Goal: Find contact information: Find contact information

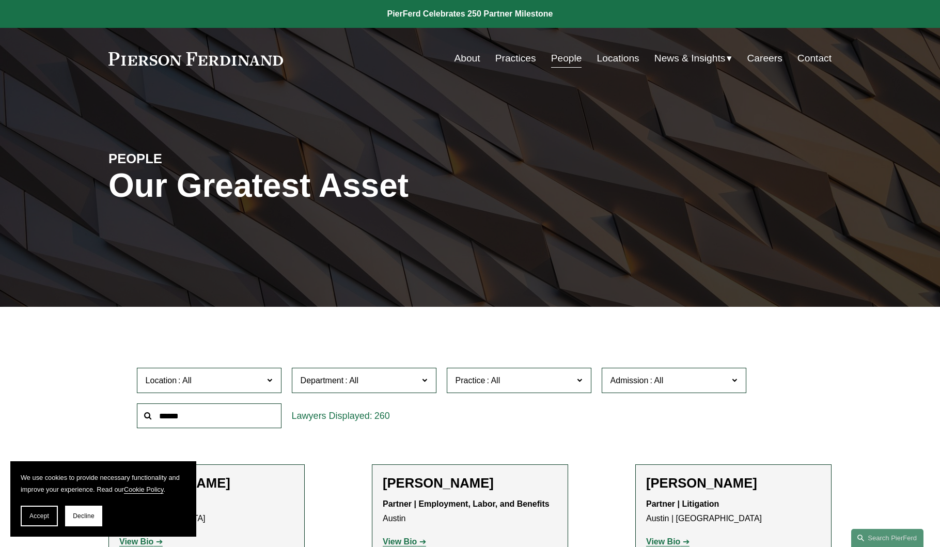
click at [612, 58] on link "Locations" at bounding box center [618, 59] width 42 height 20
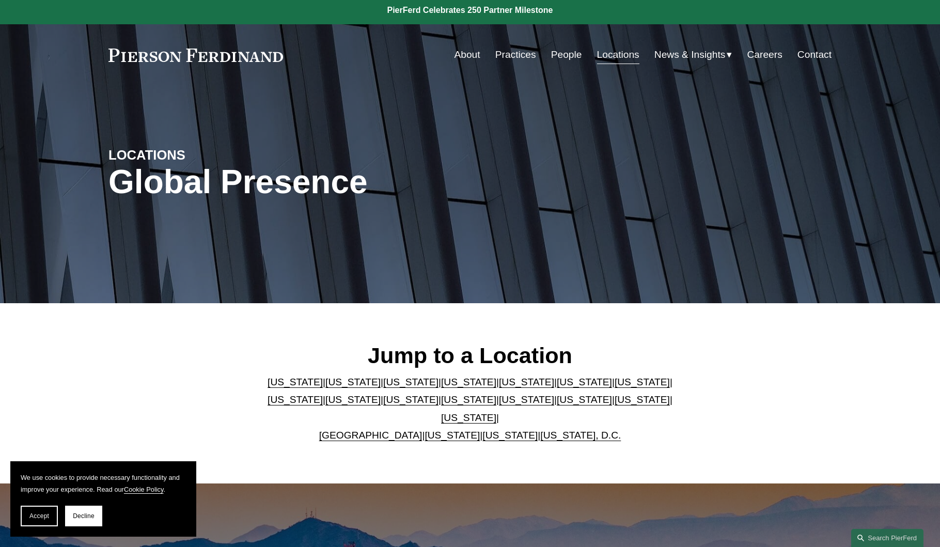
click at [325, 387] on link "[US_STATE]" at bounding box center [352, 382] width 55 height 11
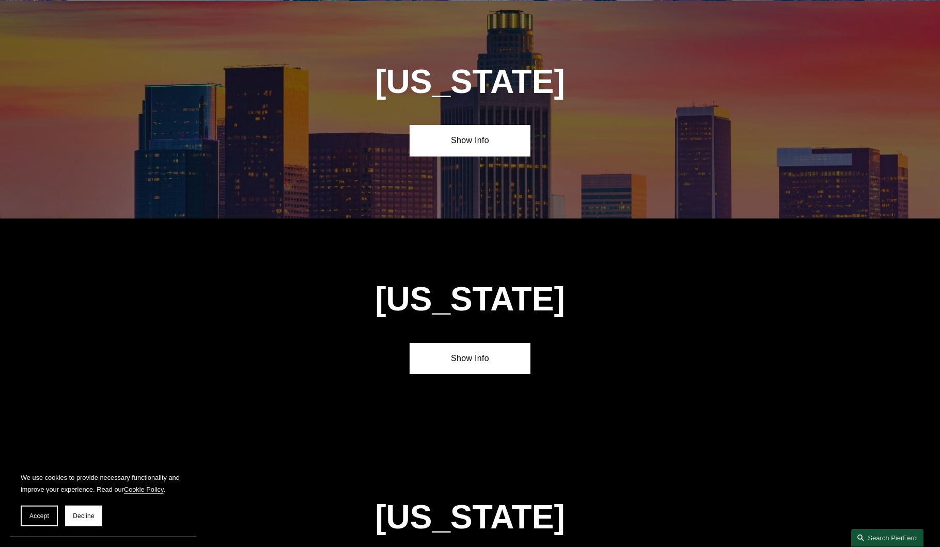
scroll to position [705, 0]
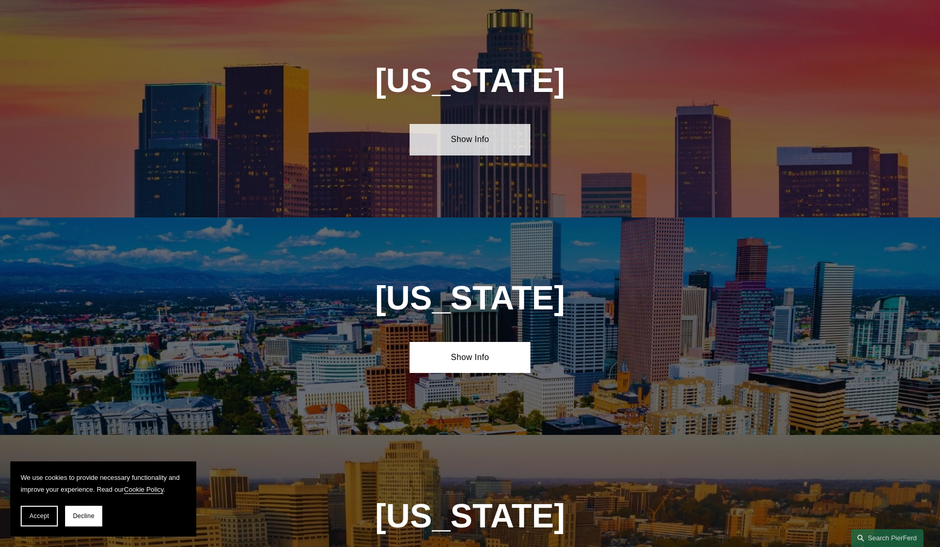
click at [482, 140] on link "Show Info" at bounding box center [470, 139] width 120 height 31
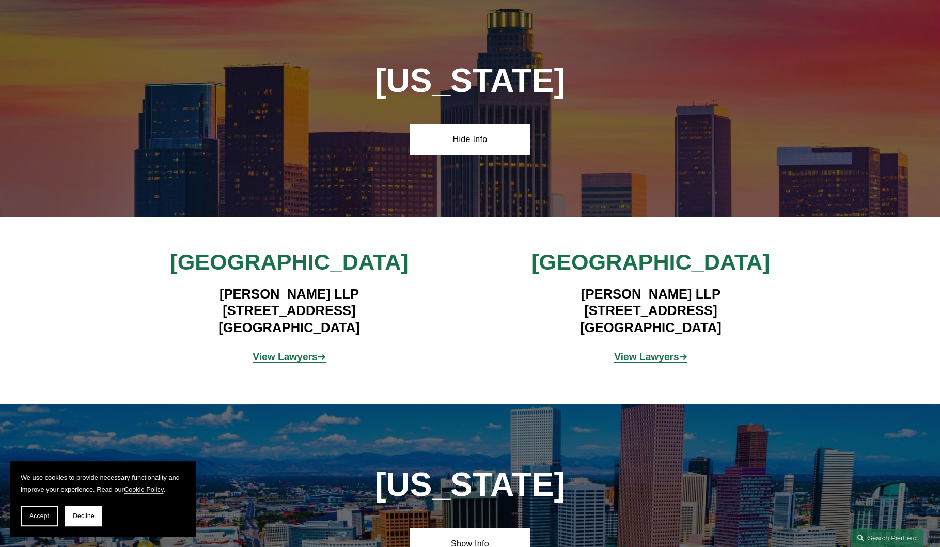
click at [645, 349] on p "View Lawyers ➔" at bounding box center [650, 357] width 241 height 18
click at [648, 359] on strong "View Lawyers" at bounding box center [646, 356] width 65 height 11
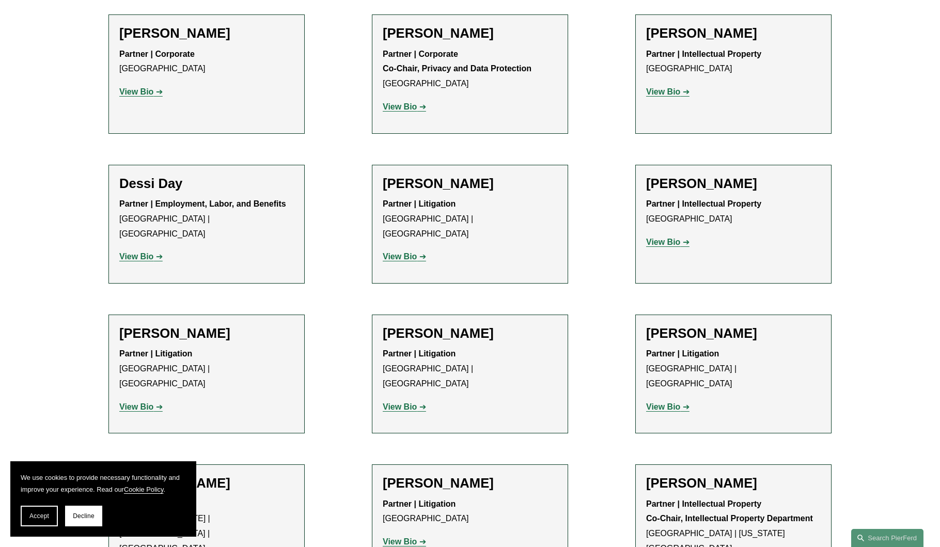
scroll to position [449, 0]
click at [410, 253] on strong "View Bio" at bounding box center [400, 257] width 34 height 9
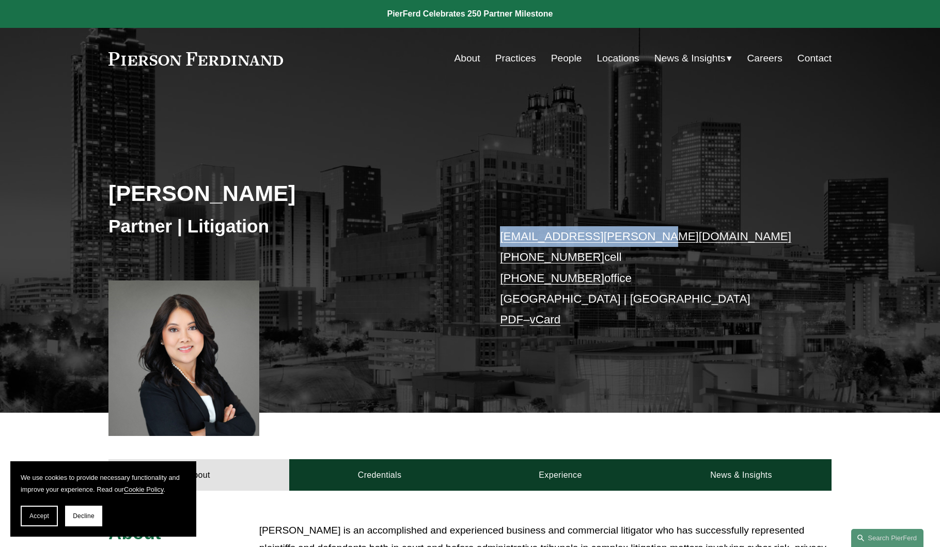
drag, startPoint x: 644, startPoint y: 240, endPoint x: 503, endPoint y: 241, distance: 141.0
copy link "[EMAIL_ADDRESS][PERSON_NAME][DOMAIN_NAME]"
drag, startPoint x: 616, startPoint y: 260, endPoint x: 627, endPoint y: 255, distance: 11.5
click at [627, 255] on p "diem.kaelber@pierferd.com +1.404.272.5347 cell +1.408.484.4914 office Atlanta |…" at bounding box center [650, 278] width 301 height 104
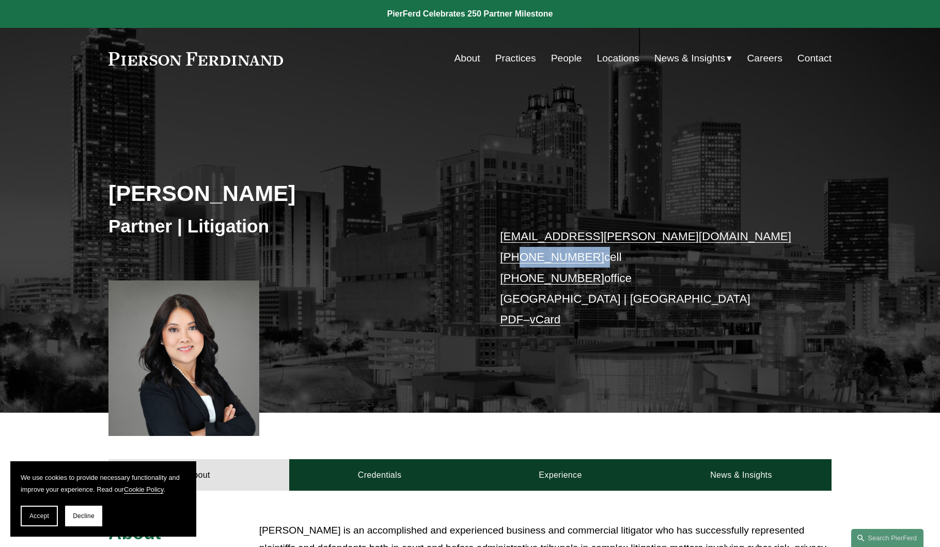
drag, startPoint x: 589, startPoint y: 260, endPoint x: 518, endPoint y: 262, distance: 71.3
copy p "404.272.5347"
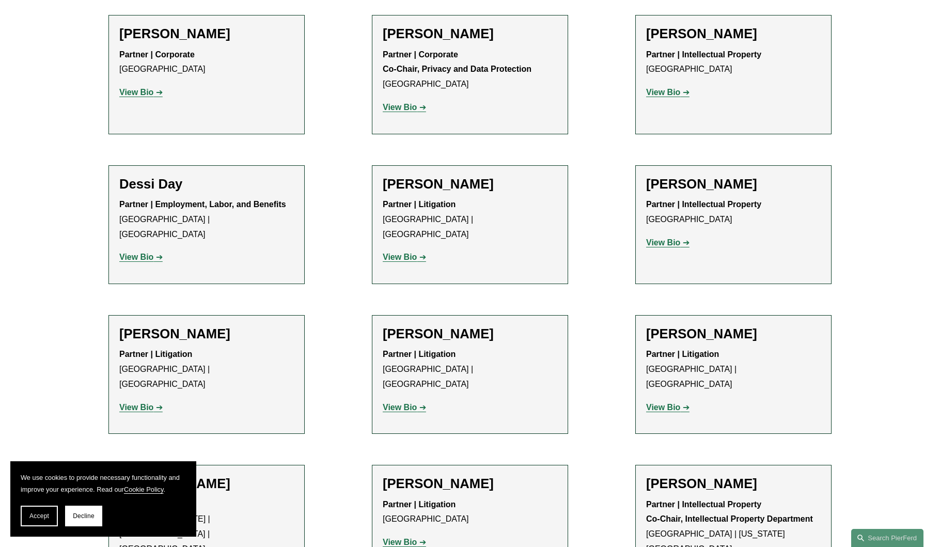
scroll to position [455, 0]
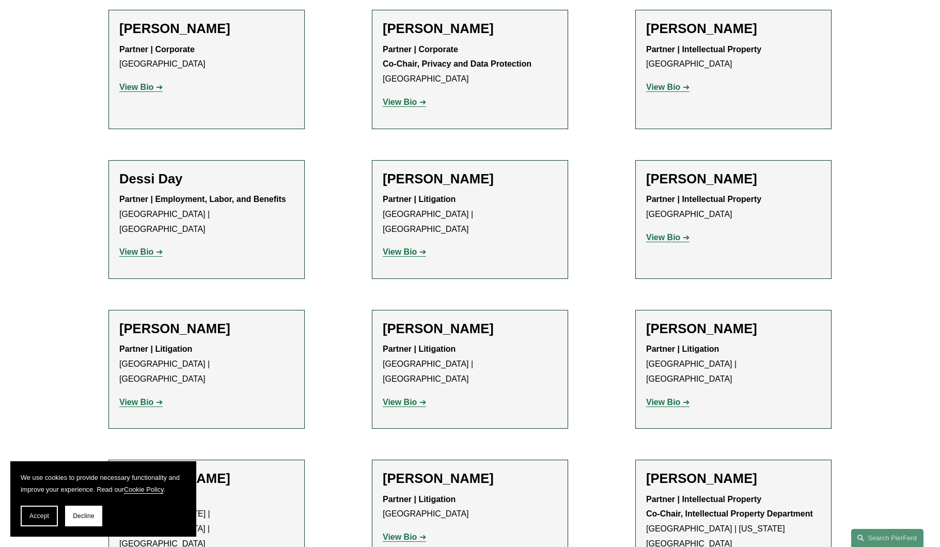
click at [137, 247] on strong "View Bio" at bounding box center [136, 251] width 34 height 9
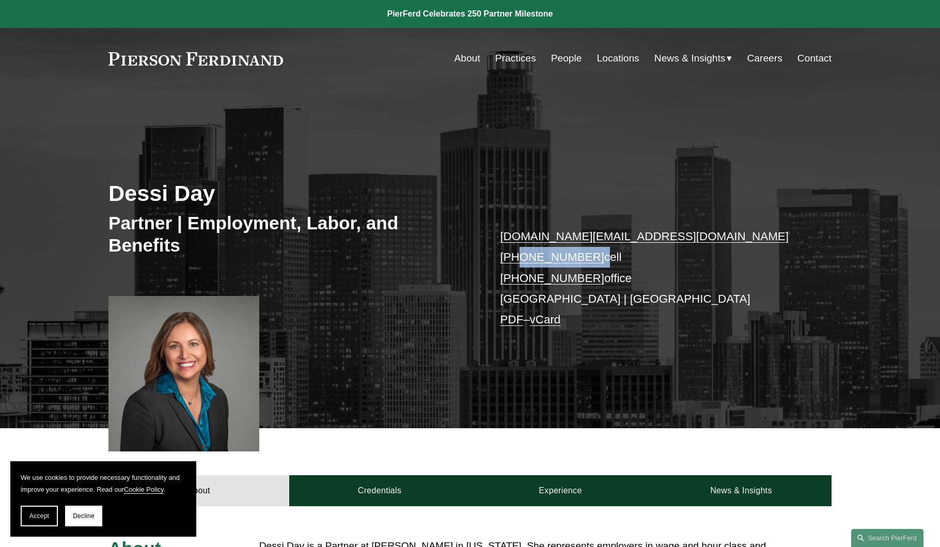
drag, startPoint x: 589, startPoint y: 259, endPoint x: 517, endPoint y: 258, distance: 72.8
copy p "619.784.8894"
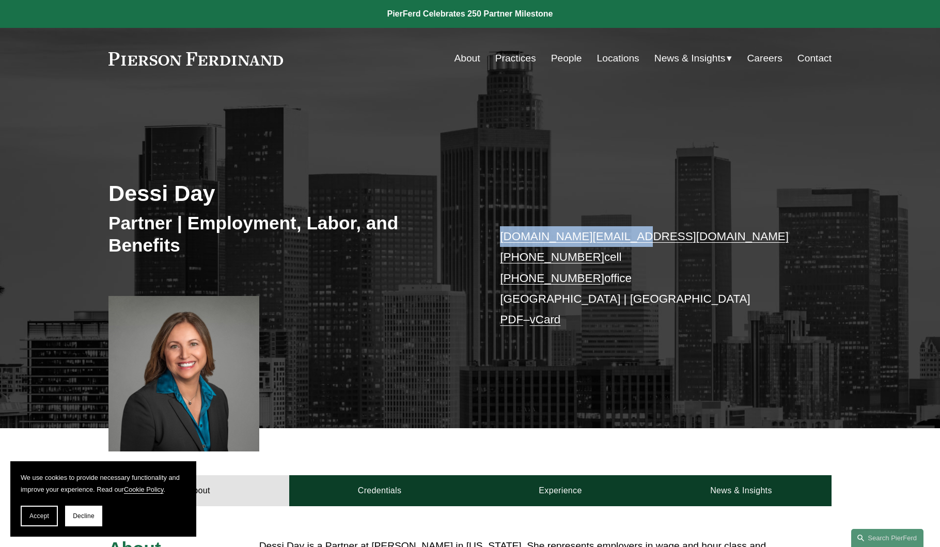
drag, startPoint x: 630, startPoint y: 238, endPoint x: 497, endPoint y: 238, distance: 132.2
click at [497, 238] on div "Dessi Day Partner | Employment, Labor, and Benefits dessi.day@pierferd.com +1.6…" at bounding box center [470, 272] width 940 height 311
copy link "dessi.day@pierferd.com"
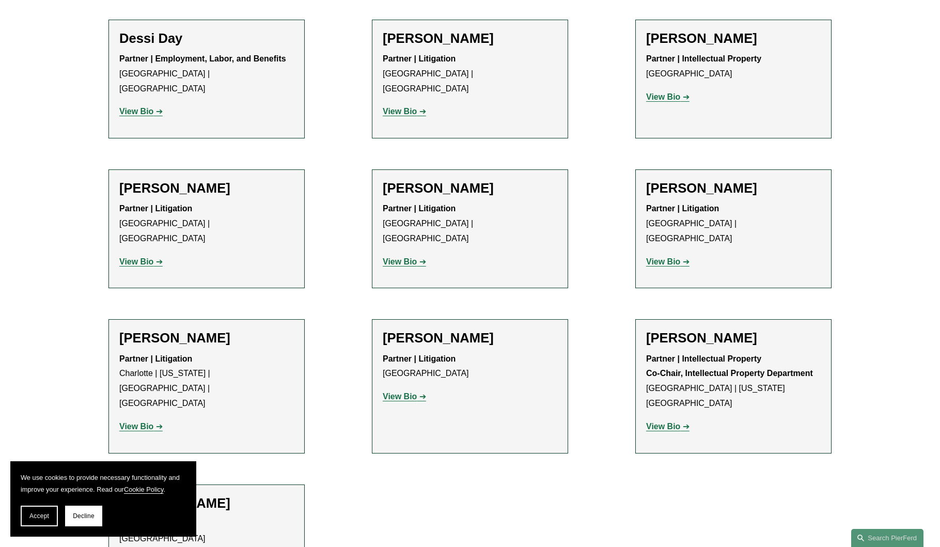
scroll to position [591, 0]
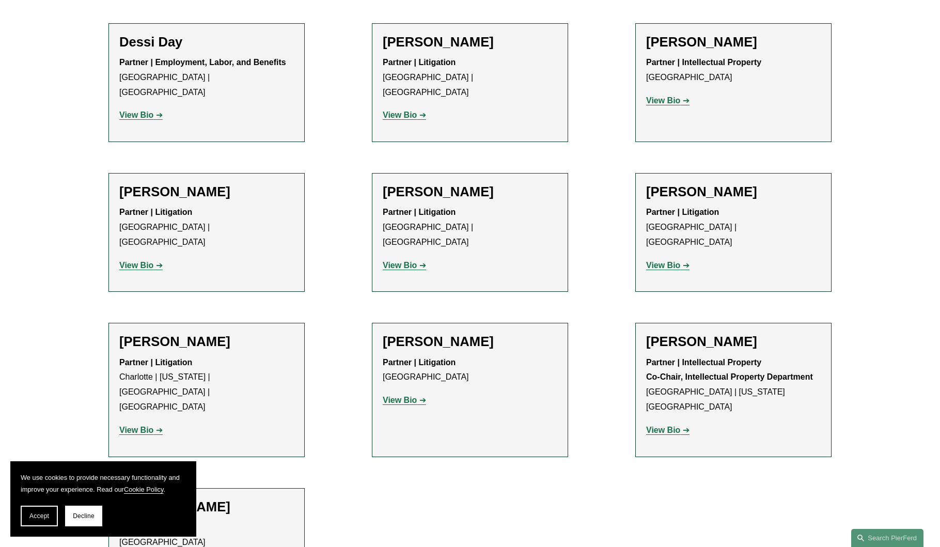
click at [407, 396] on strong "View Bio" at bounding box center [400, 400] width 34 height 9
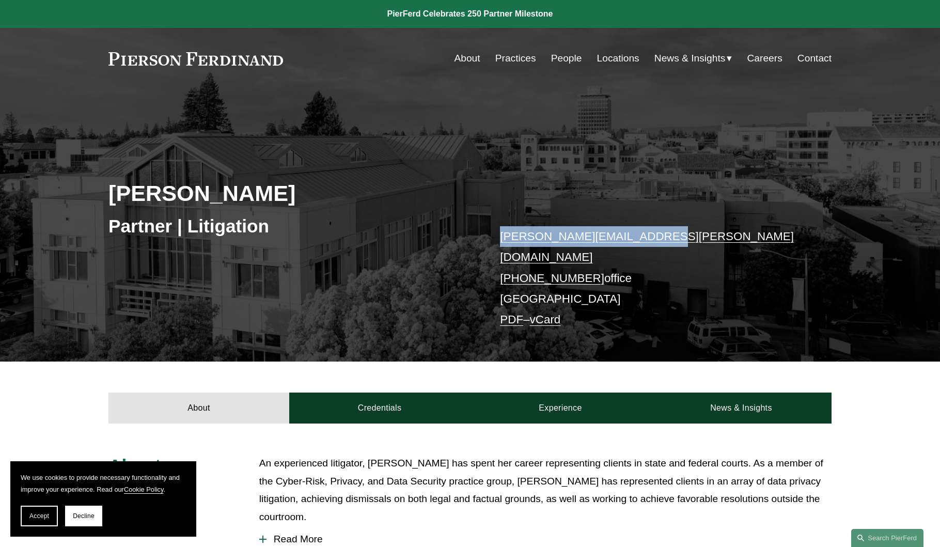
drag, startPoint x: 646, startPoint y: 239, endPoint x: 499, endPoint y: 235, distance: 146.7
click at [499, 235] on div "[PERSON_NAME] Partner | Litigation [PERSON_NAME][EMAIL_ADDRESS][PERSON_NAME][DO…" at bounding box center [470, 239] width 940 height 244
copy link "[PERSON_NAME][EMAIL_ADDRESS][PERSON_NAME][DOMAIN_NAME]"
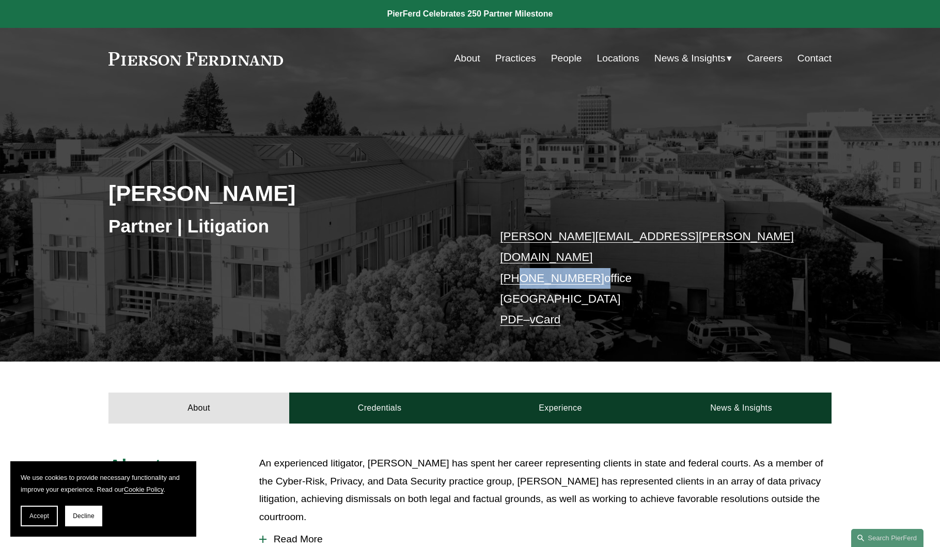
drag, startPoint x: 590, startPoint y: 259, endPoint x: 518, endPoint y: 262, distance: 72.4
copy p "415.907.4972"
click at [690, 201] on div "Rachel N. Rivers Partner | Litigation rachel.rivers@pierferd.com +1.415.907.497…" at bounding box center [470, 239] width 940 height 244
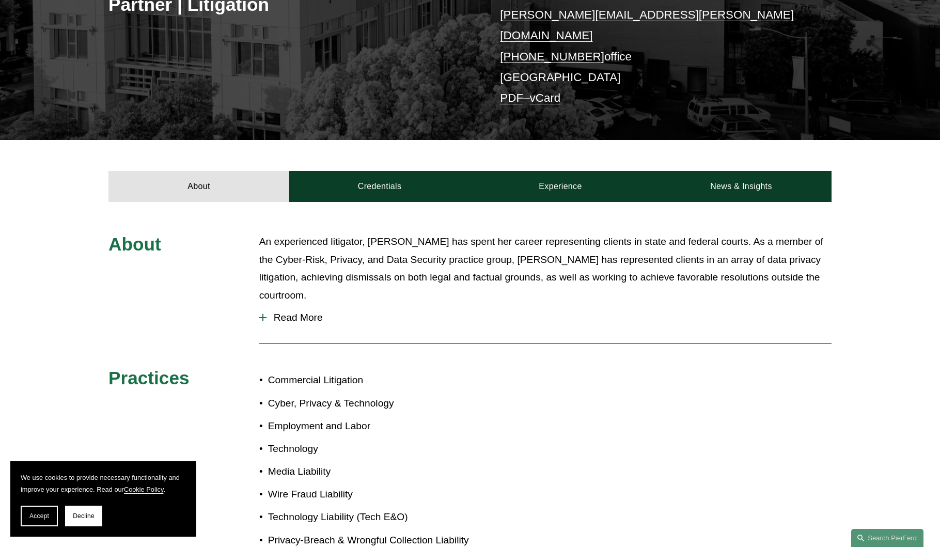
scroll to position [216, 0]
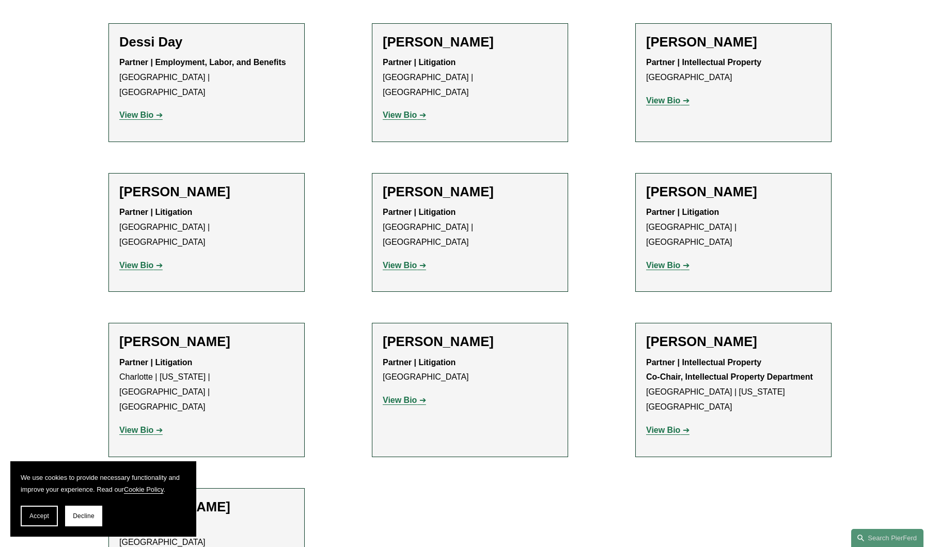
scroll to position [591, 0]
click at [147, 111] on strong "View Bio" at bounding box center [136, 115] width 34 height 9
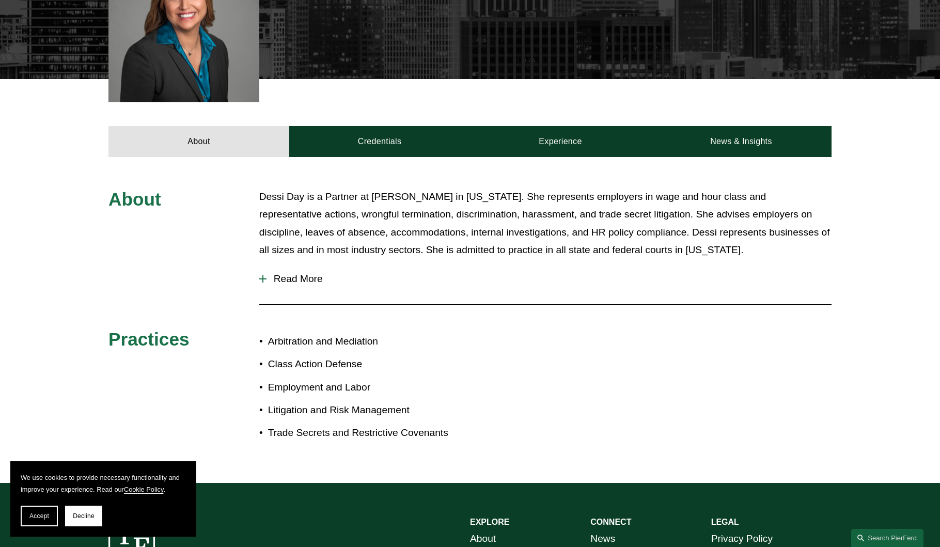
scroll to position [332, 0]
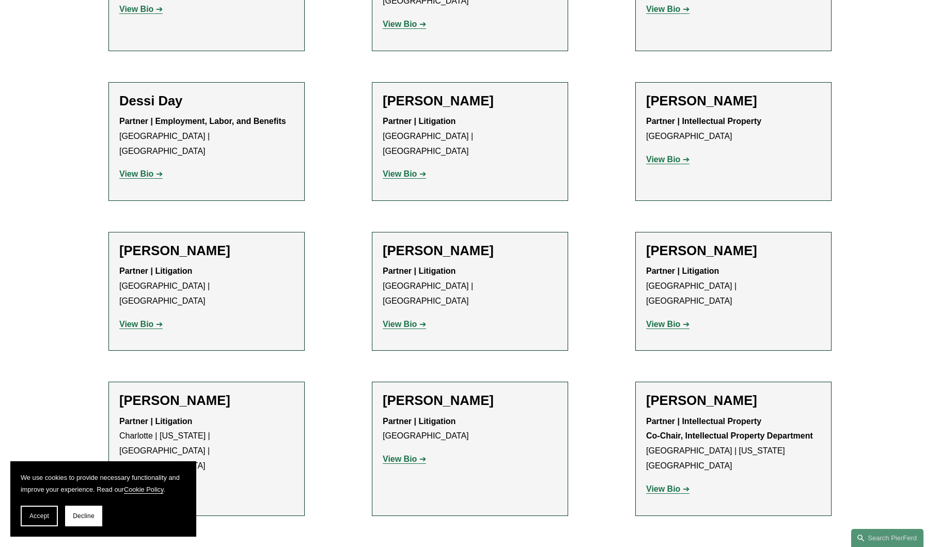
scroll to position [524, 0]
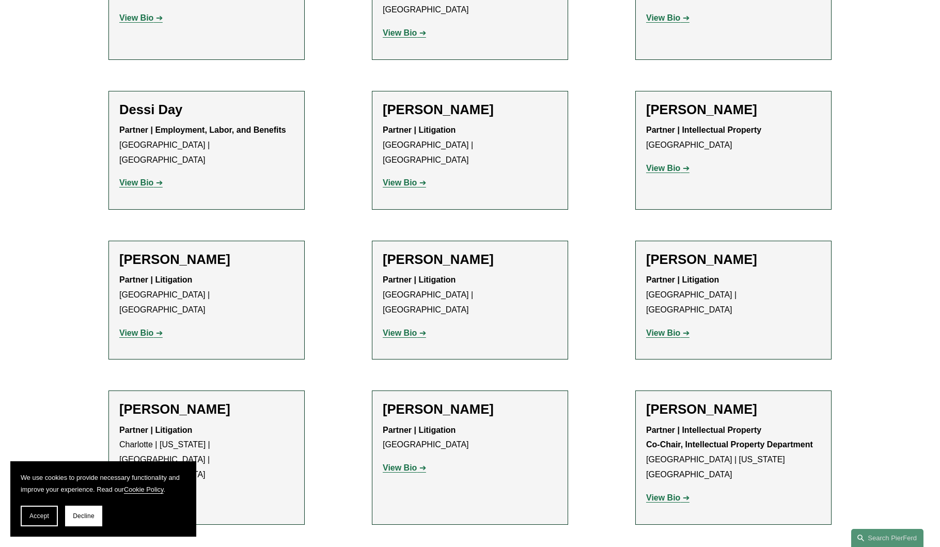
click at [414, 178] on strong "View Bio" at bounding box center [400, 182] width 34 height 9
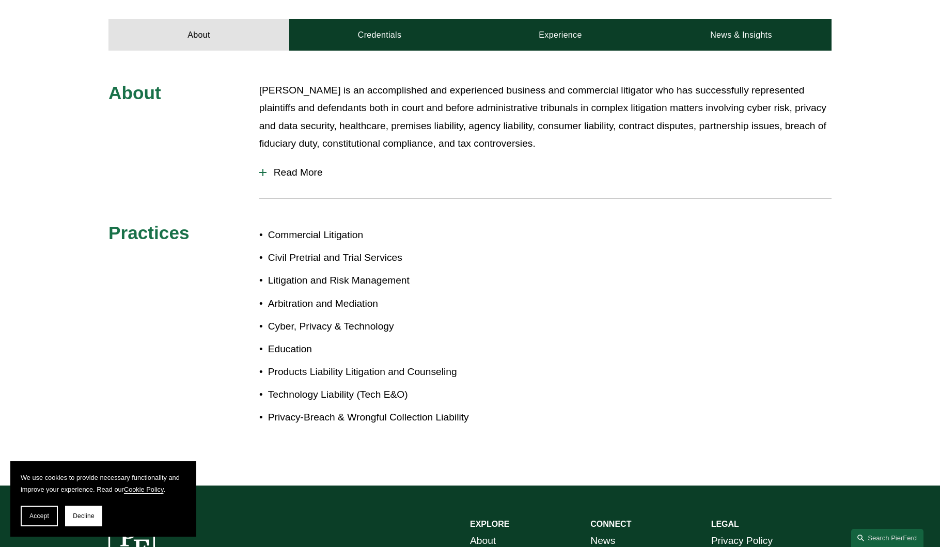
scroll to position [443, 0]
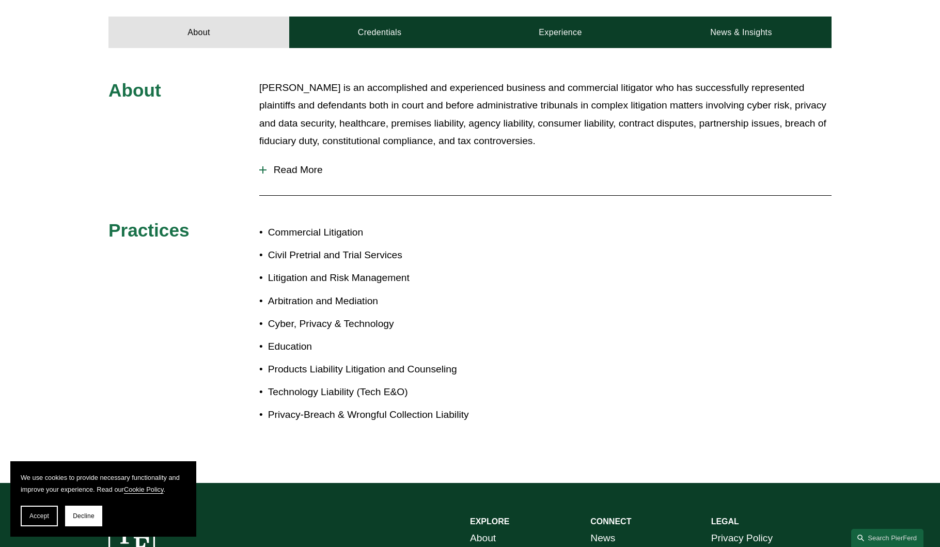
drag, startPoint x: 367, startPoint y: 234, endPoint x: 394, endPoint y: 233, distance: 26.4
click at [394, 233] on p "Commercial Litigation" at bounding box center [369, 233] width 202 height 18
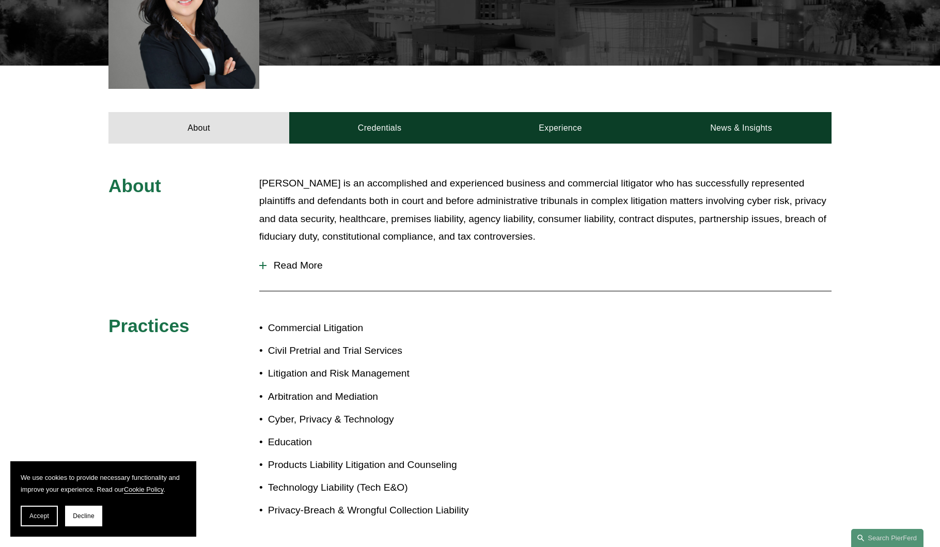
scroll to position [325, 0]
